Goal: Information Seeking & Learning: Learn about a topic

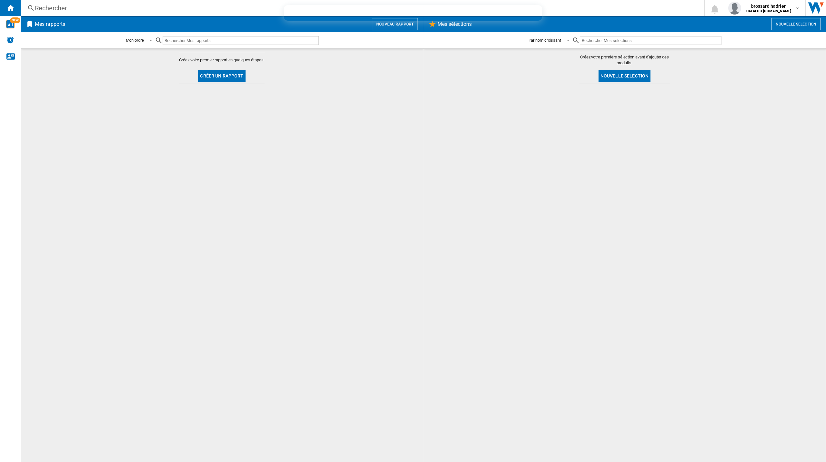
click at [68, 6] on div "Rechercher" at bounding box center [361, 8] width 653 height 9
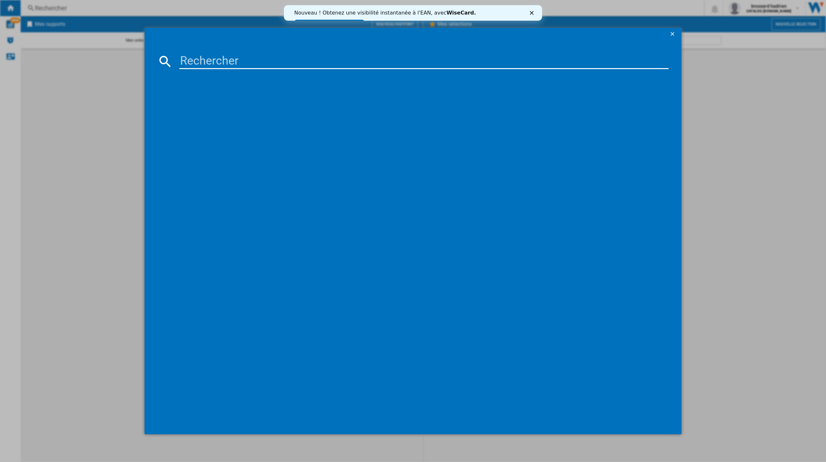
drag, startPoint x: 231, startPoint y: 52, endPoint x: 231, endPoint y: 57, distance: 5.2
click at [231, 53] on md-dialog-content at bounding box center [413, 237] width 537 height 393
click at [218, 60] on input at bounding box center [423, 61] width 489 height 15
click at [190, 62] on input at bounding box center [423, 61] width 489 height 15
type input "RNC5"
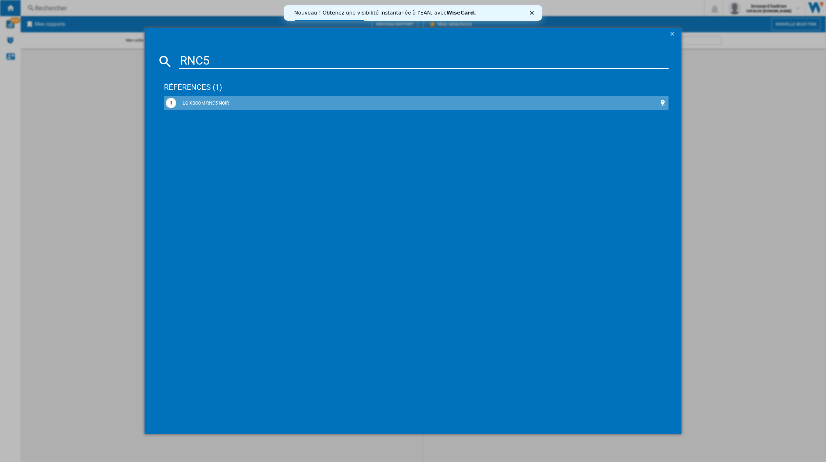
click at [205, 103] on div "LG XBOOM RNC5 NOIR" at bounding box center [417, 103] width 483 height 6
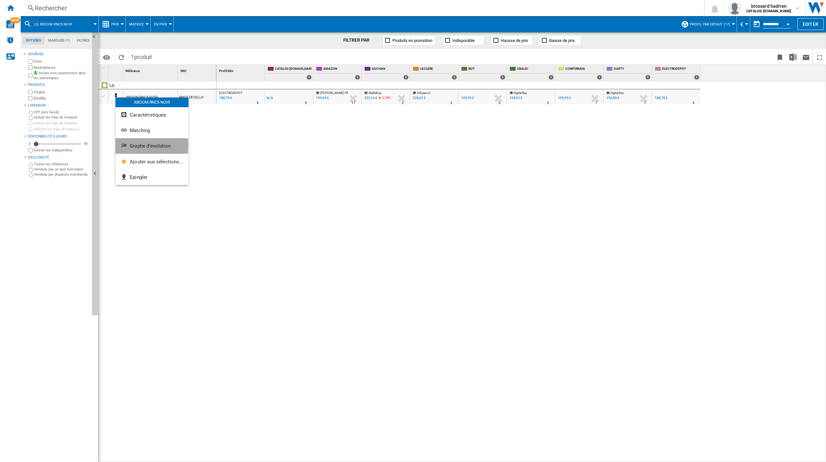
click at [142, 146] on span "Graphe d'évolution" at bounding box center [150, 146] width 41 height 6
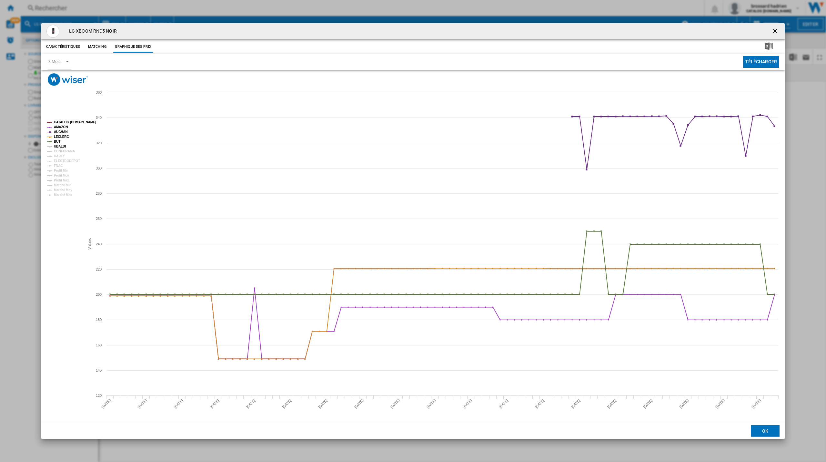
click at [61, 146] on tspan "UBALDI" at bounding box center [60, 147] width 12 height 4
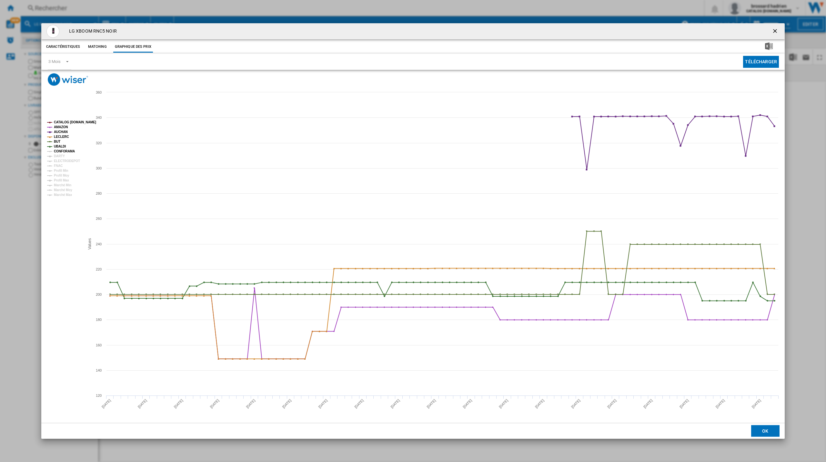
click at [63, 151] on tspan "CONFORAMA" at bounding box center [64, 151] width 21 height 4
click at [62, 155] on tspan "DARTY" at bounding box center [59, 156] width 11 height 4
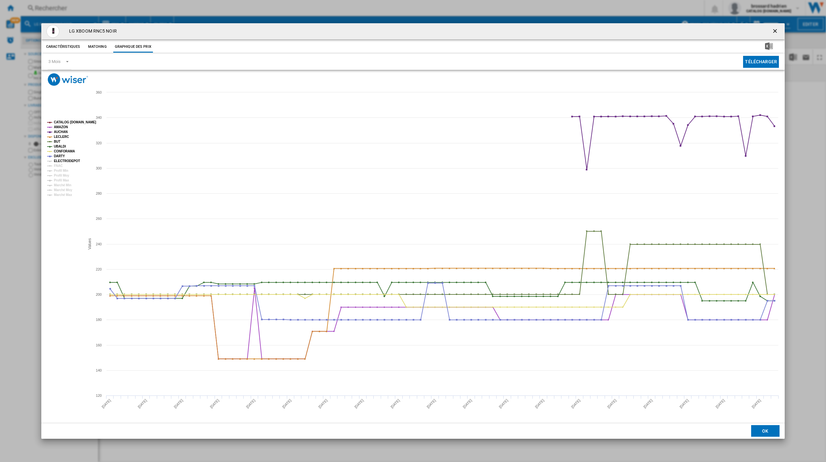
click at [64, 161] on tspan "ELECTRODEPOT" at bounding box center [67, 161] width 26 height 4
click at [58, 166] on tspan "FNAC" at bounding box center [58, 166] width 9 height 4
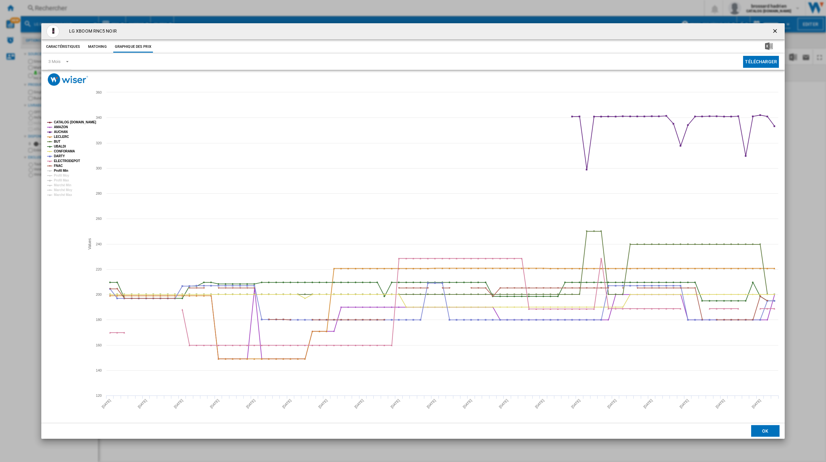
click at [62, 171] on tspan "Profil Min" at bounding box center [61, 171] width 15 height 4
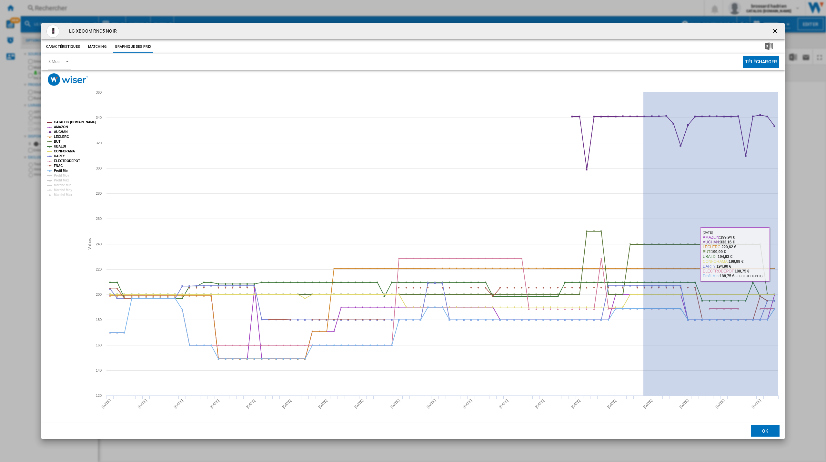
drag, startPoint x: 644, startPoint y: 286, endPoint x: 789, endPoint y: 257, distance: 148.8
click at [789, 257] on div "LG XBOOM RNC5 NOIR Caractéristiques Matching Graphique des prix price -1 € deli…" at bounding box center [413, 231] width 826 height 462
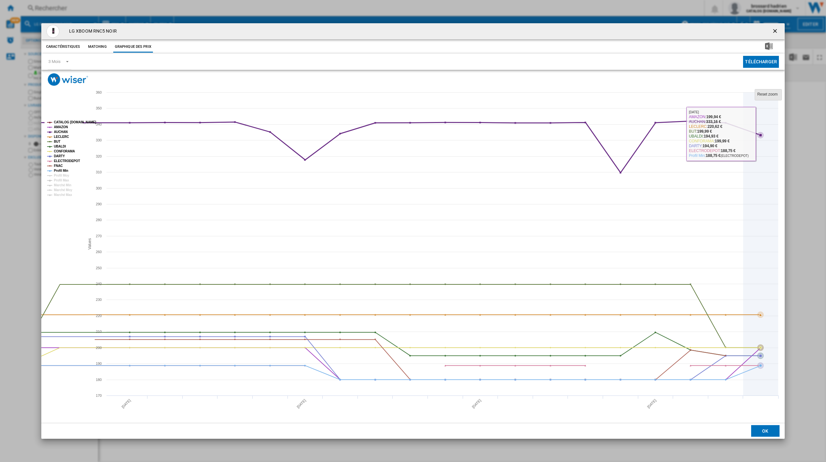
click at [774, 94] on tspan "Reset zoom" at bounding box center [767, 94] width 20 height 5
